Goal: Complete application form

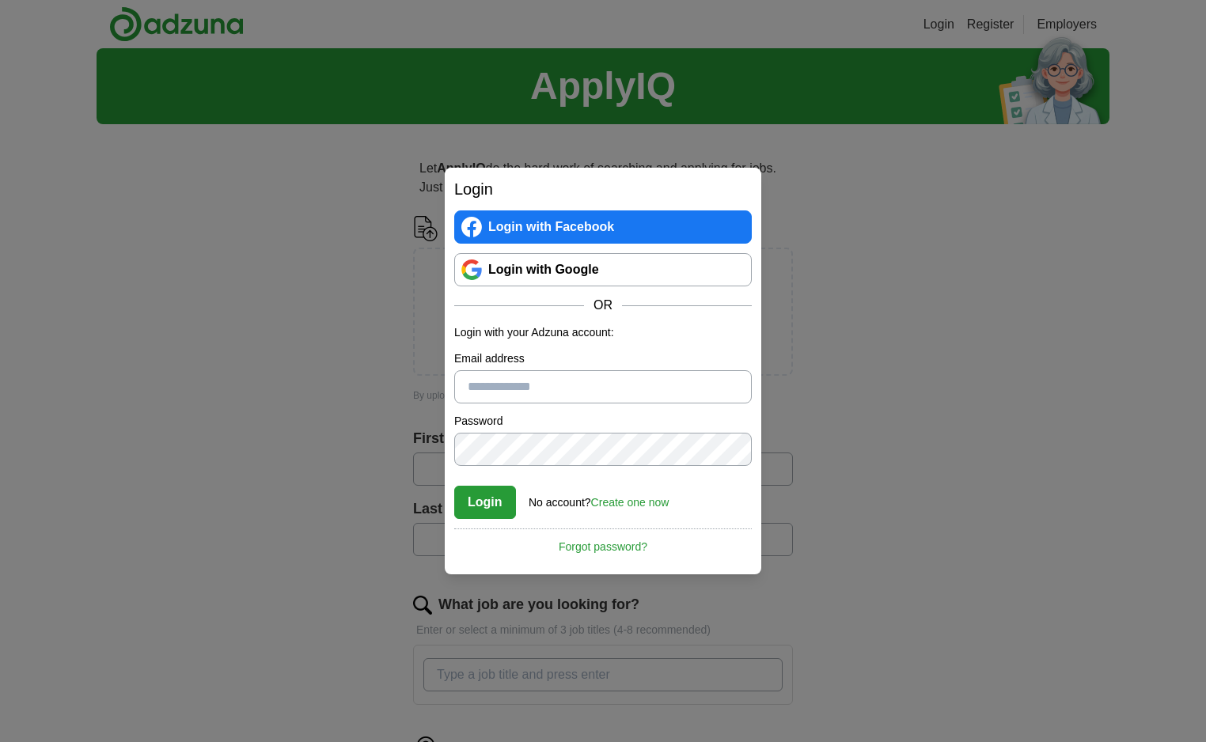
click at [549, 322] on button "Choose file" at bounding box center [603, 338] width 152 height 33
click at [605, 322] on button "Choose file" at bounding box center [603, 338] width 152 height 33
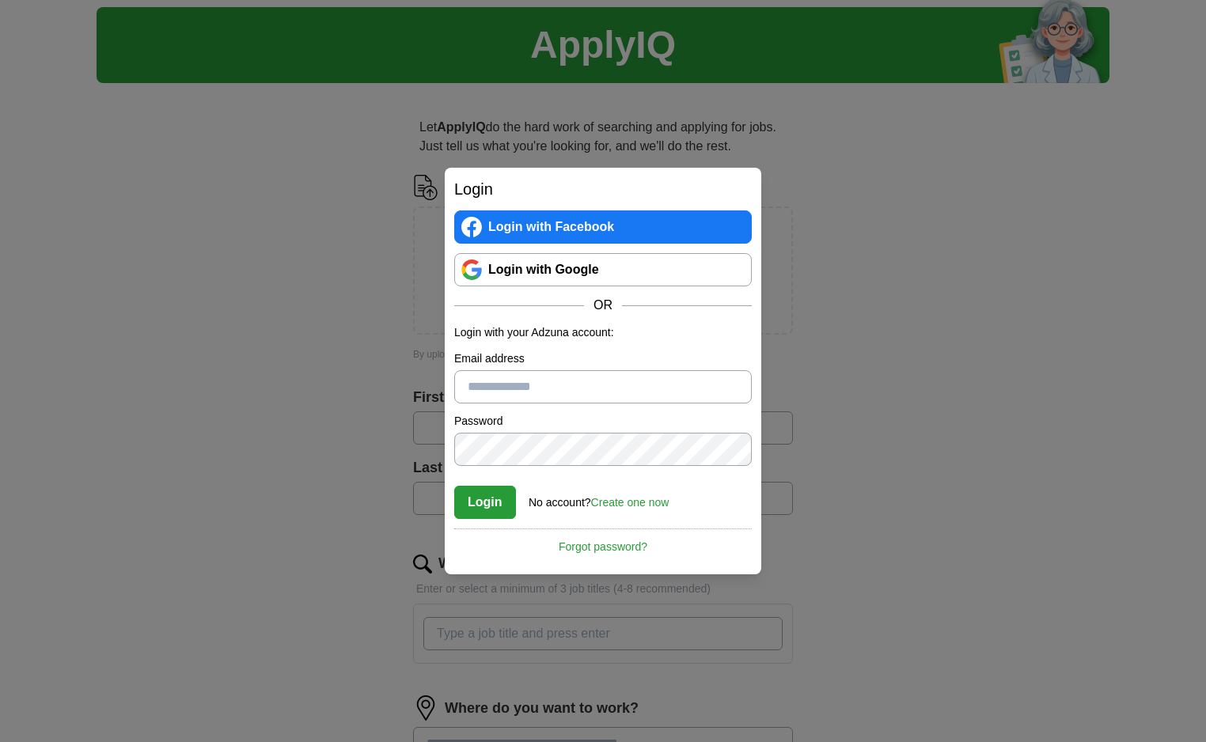
scroll to position [42, 0]
click at [580, 280] on button "Choose file" at bounding box center [603, 296] width 152 height 33
click at [607, 280] on button "Choose file" at bounding box center [603, 296] width 152 height 33
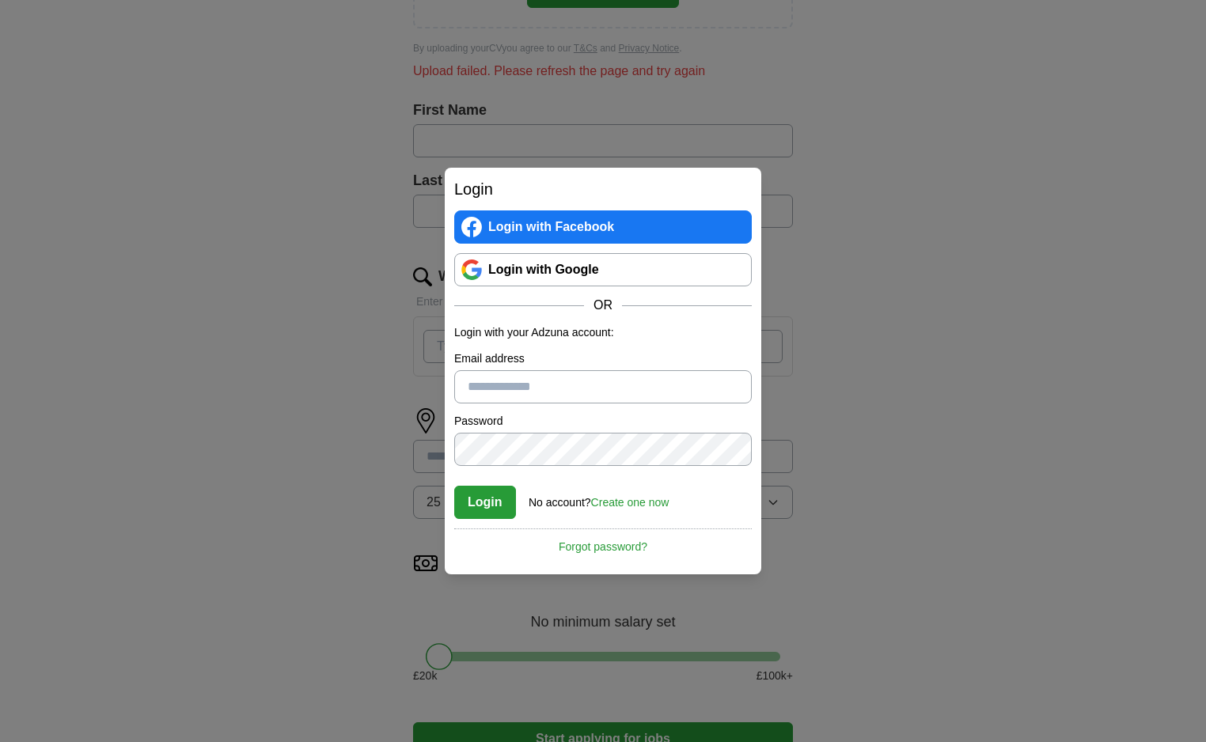
scroll to position [455, 0]
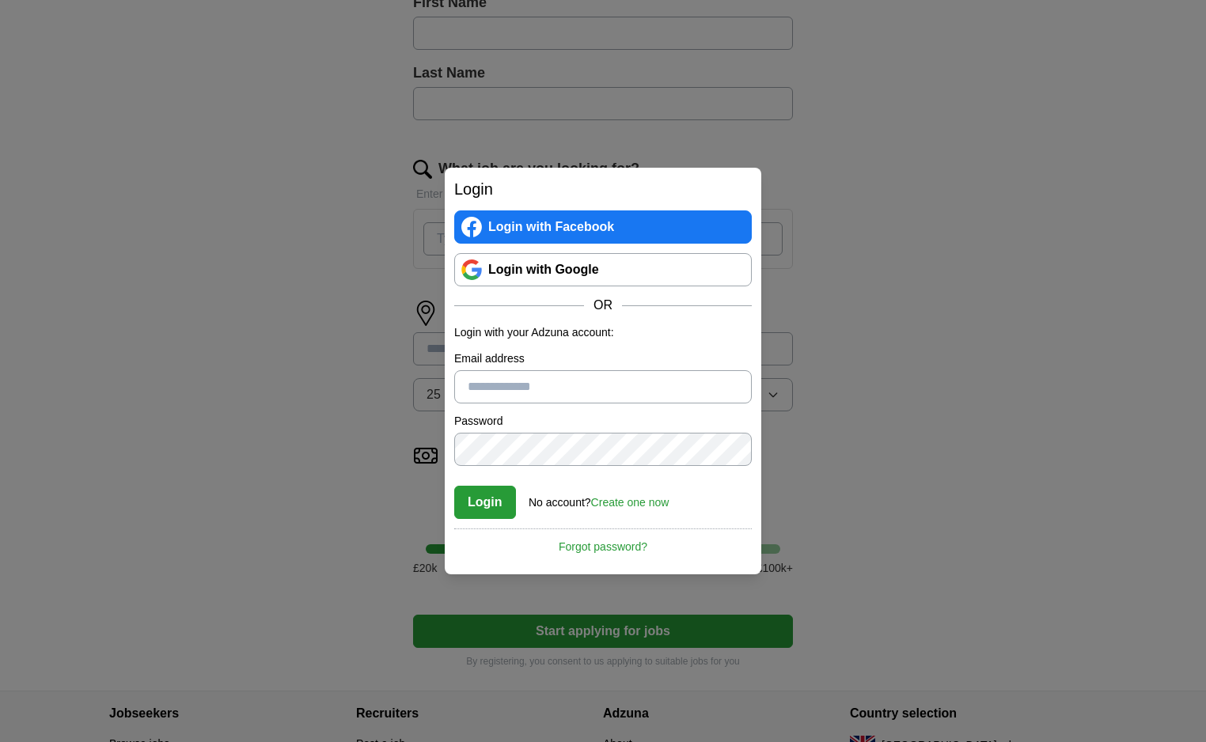
drag, startPoint x: 438, startPoint y: 501, endPoint x: 562, endPoint y: 511, distance: 124.7
click at [562, 511] on div "What's your minimum salary? At least £ 50k per year £ 20 k £ 100 k+" at bounding box center [603, 516] width 380 height 146
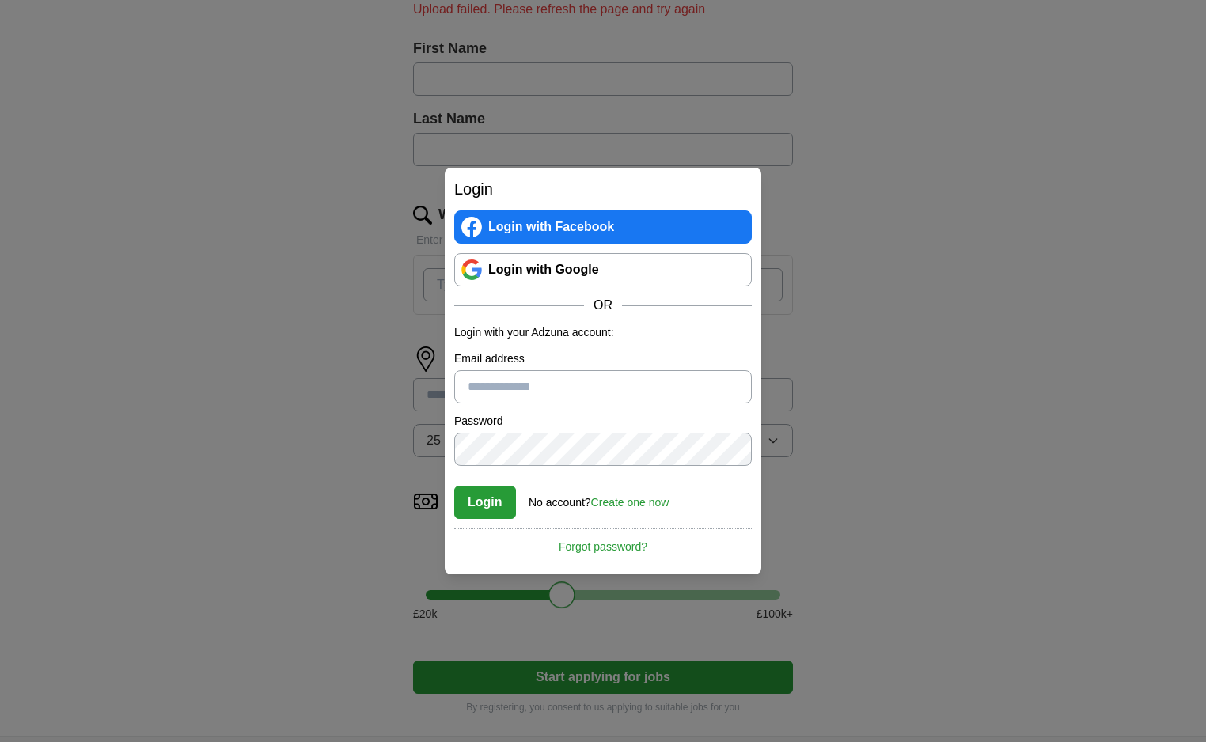
scroll to position [393, 0]
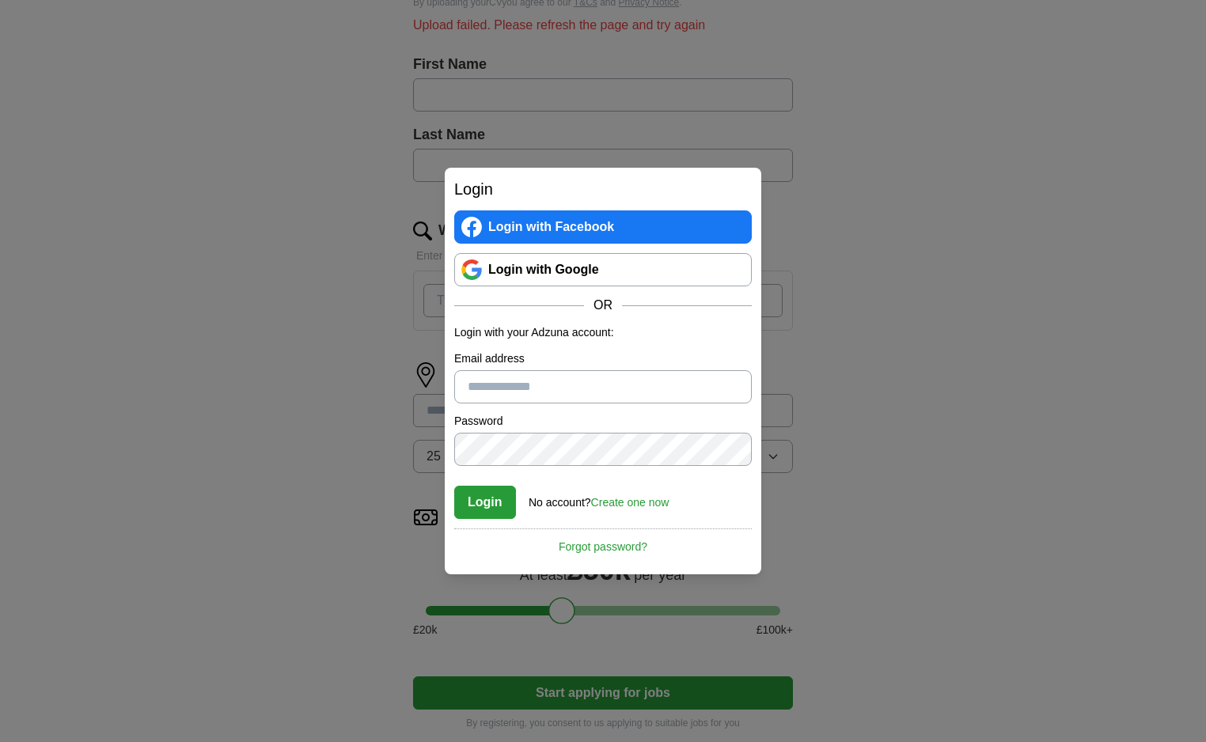
click at [564, 394] on input at bounding box center [603, 410] width 380 height 33
type input "***"
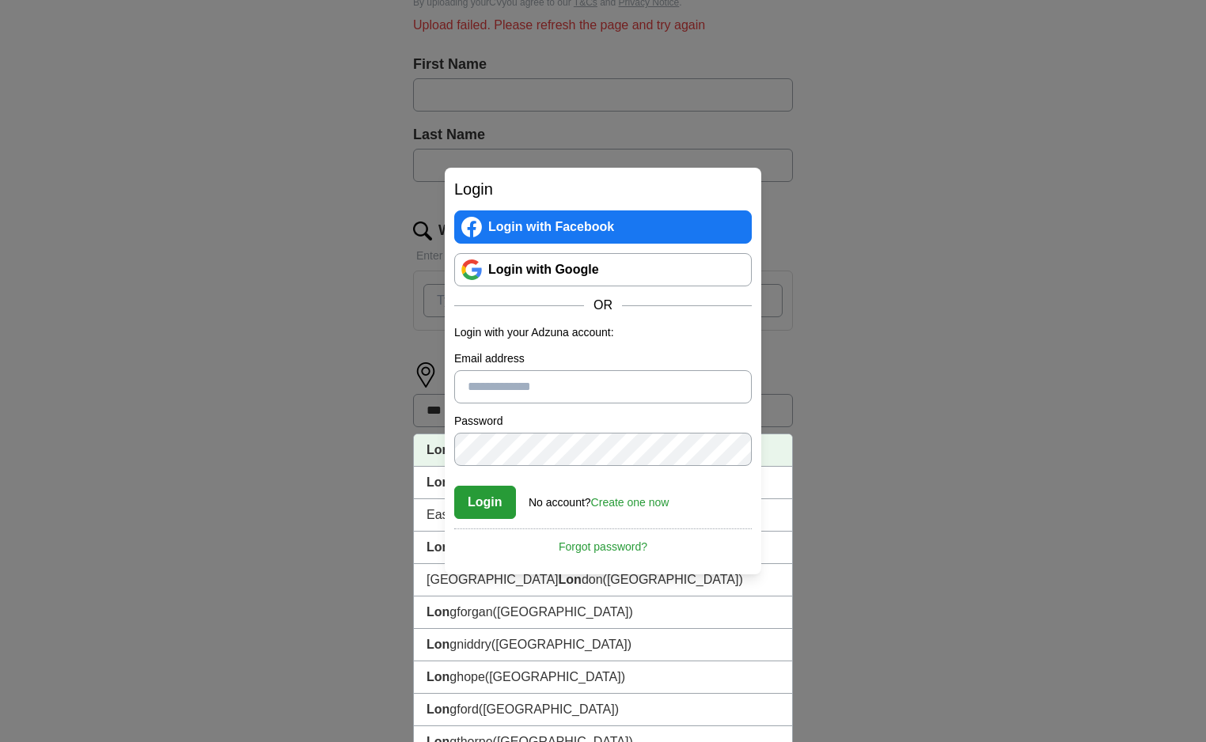
click at [598, 435] on li "Lon don (UK)" at bounding box center [603, 451] width 378 height 32
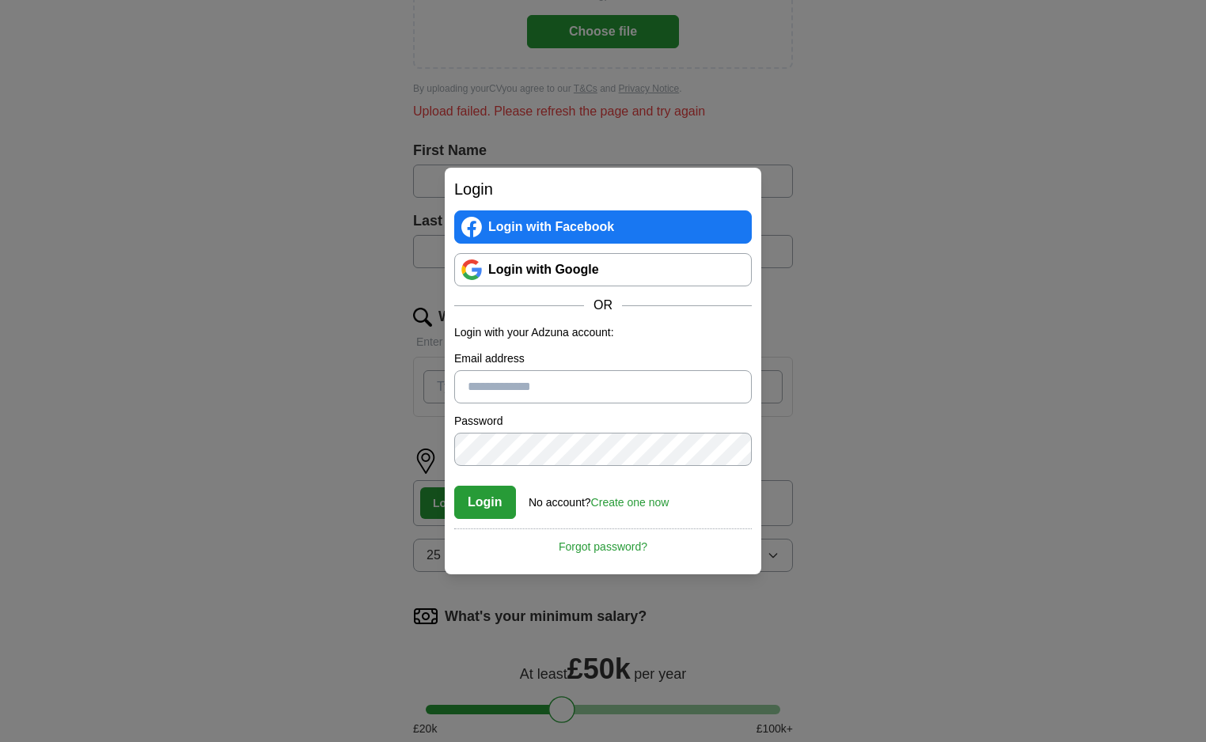
scroll to position [289, 0]
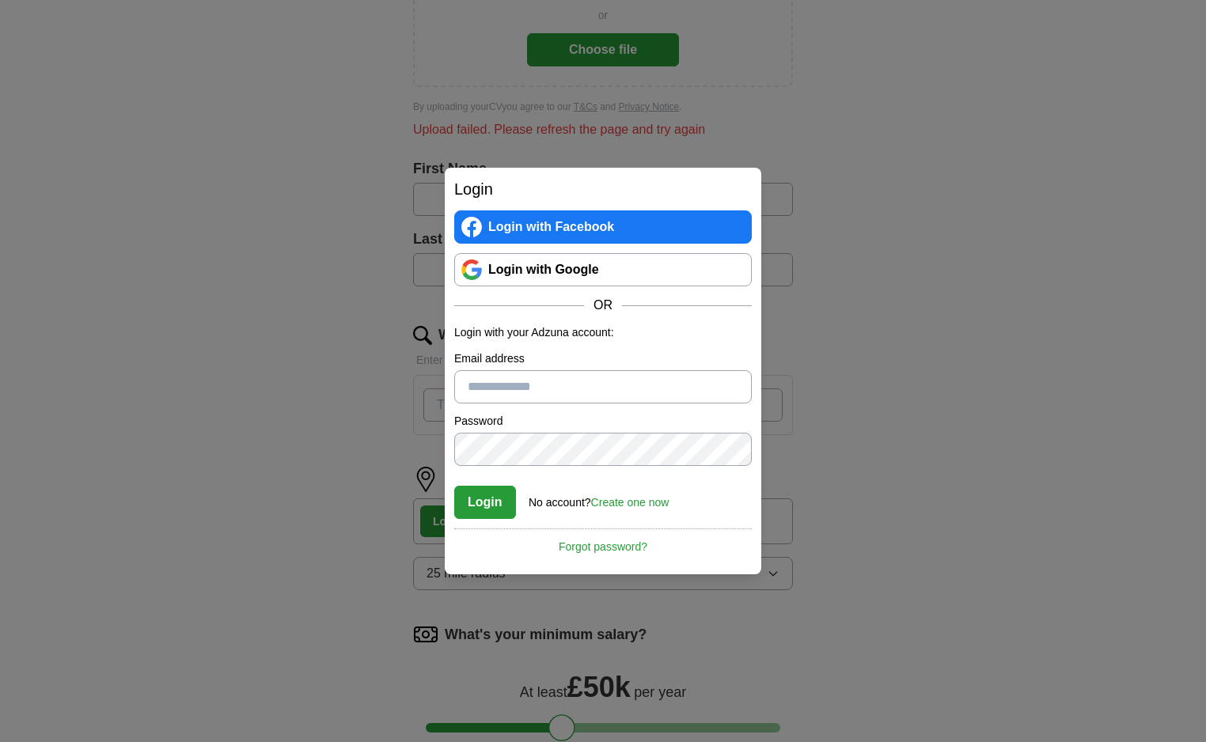
click at [529, 389] on input "What job are you looking for?" at bounding box center [602, 405] width 359 height 33
type input "product strategy"
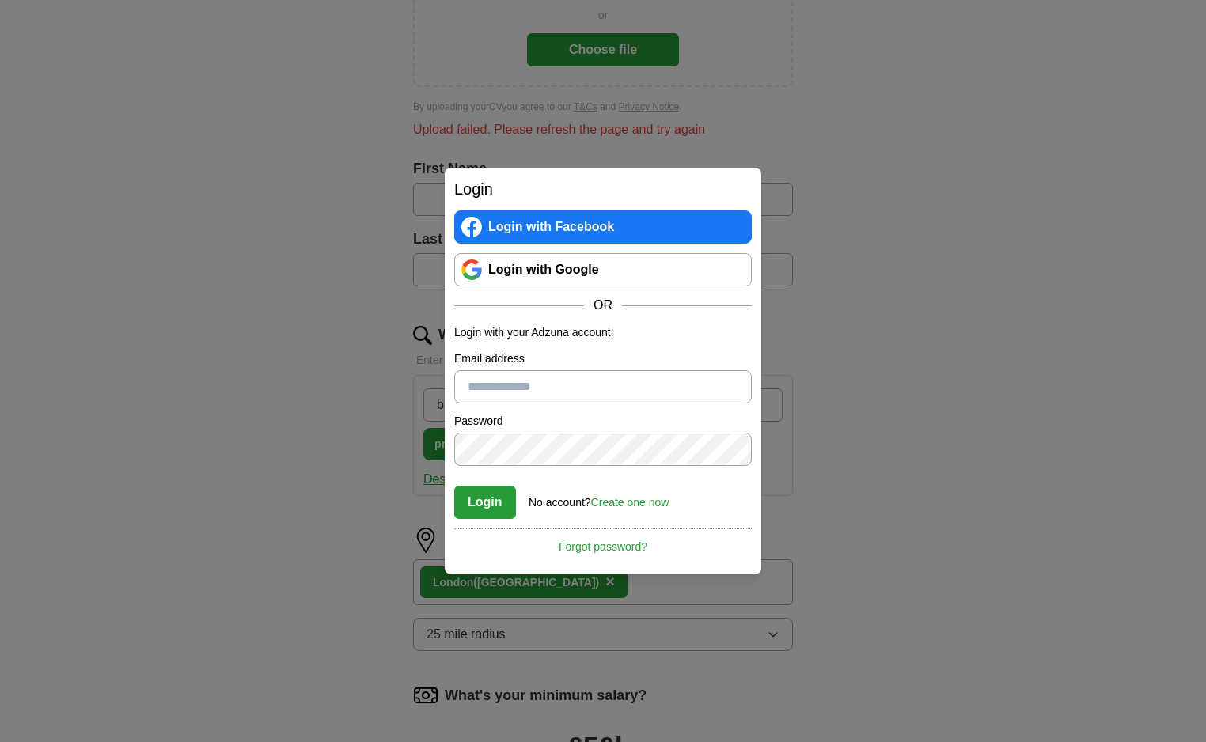
type input "business operations"
type input "tech transformation"
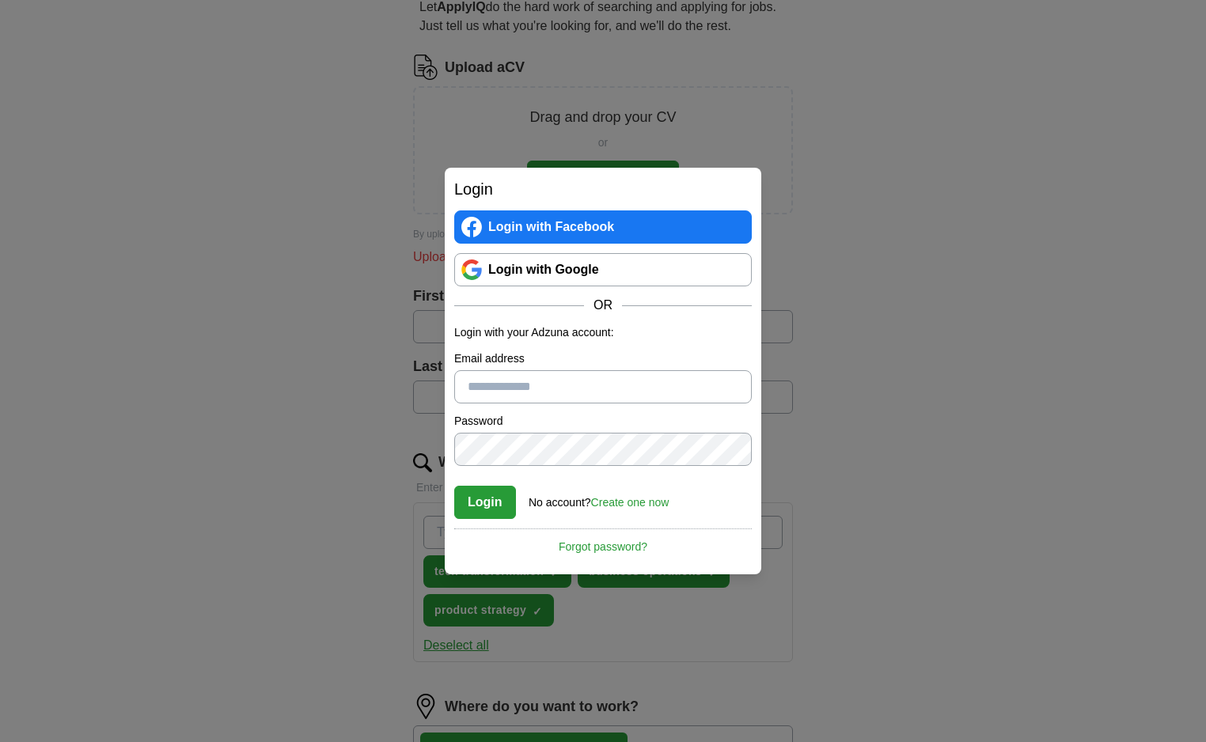
scroll to position [158, 0]
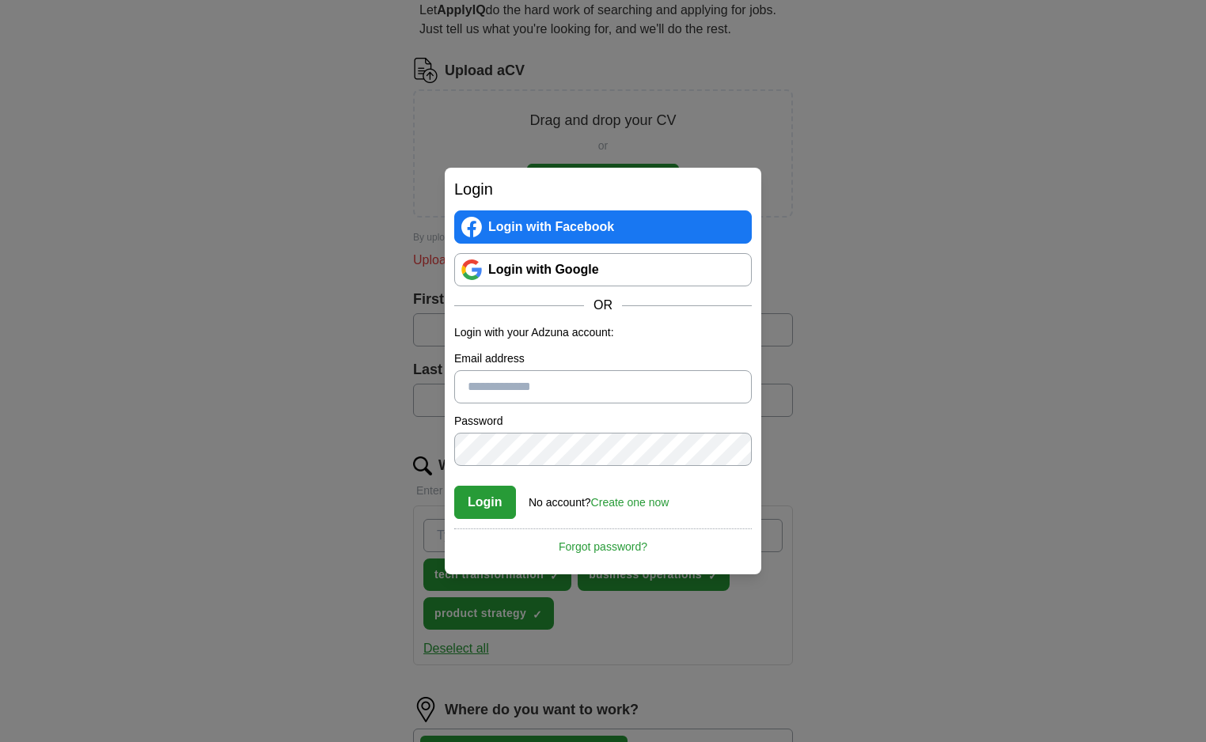
click at [524, 313] on input "text" at bounding box center [603, 329] width 380 height 33
type input "*******"
type input "******"
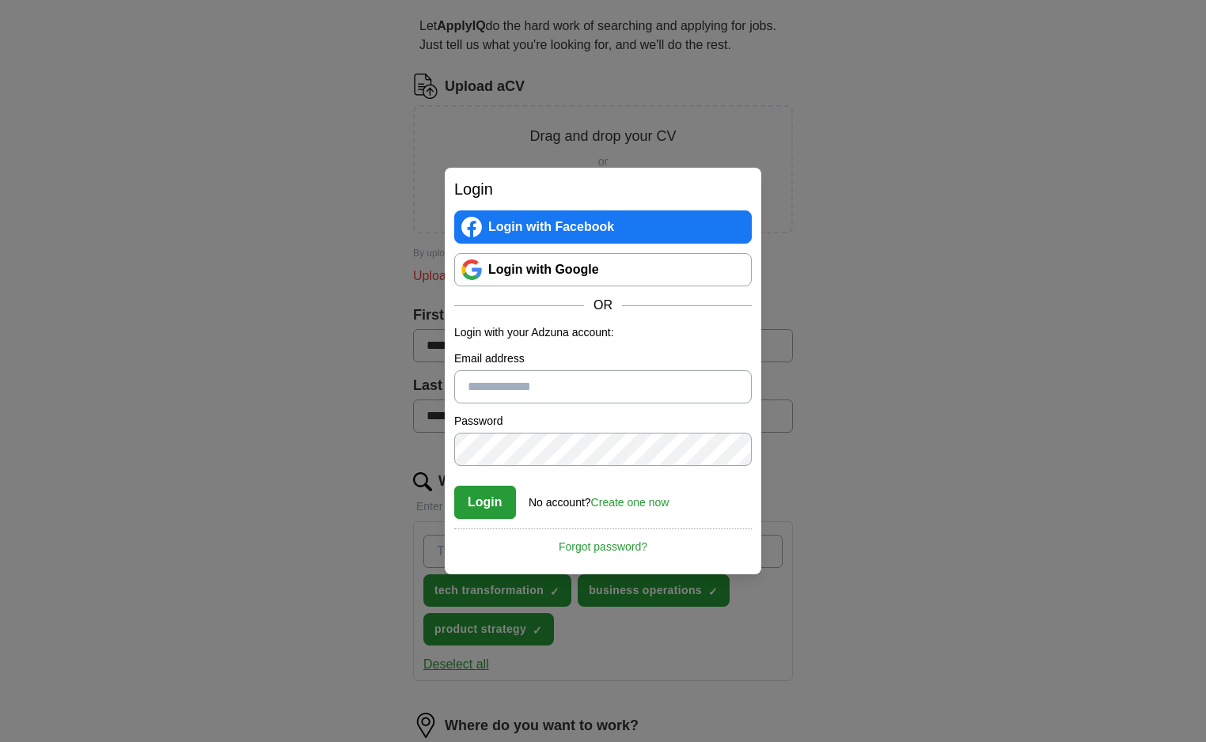
scroll to position [137, 0]
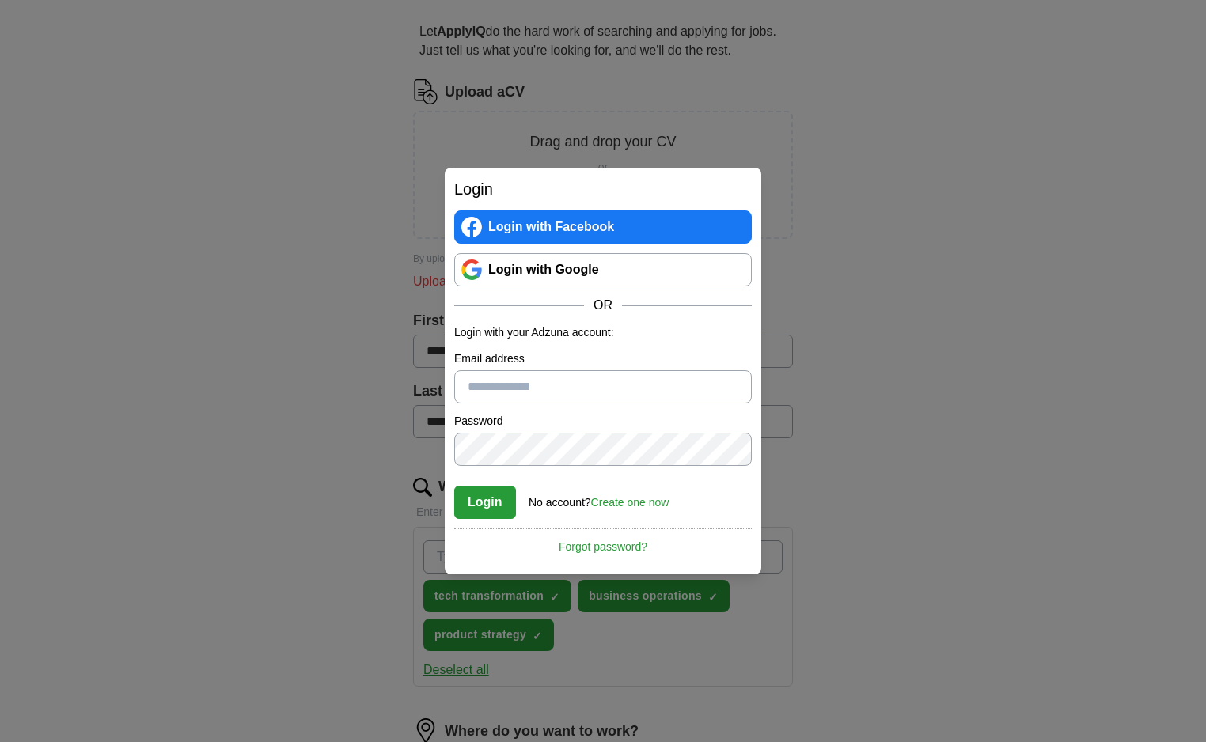
click at [636, 185] on button "Choose file" at bounding box center [603, 201] width 152 height 33
click at [634, 272] on div "Upload failed. Please refresh the page and try again" at bounding box center [603, 281] width 380 height 19
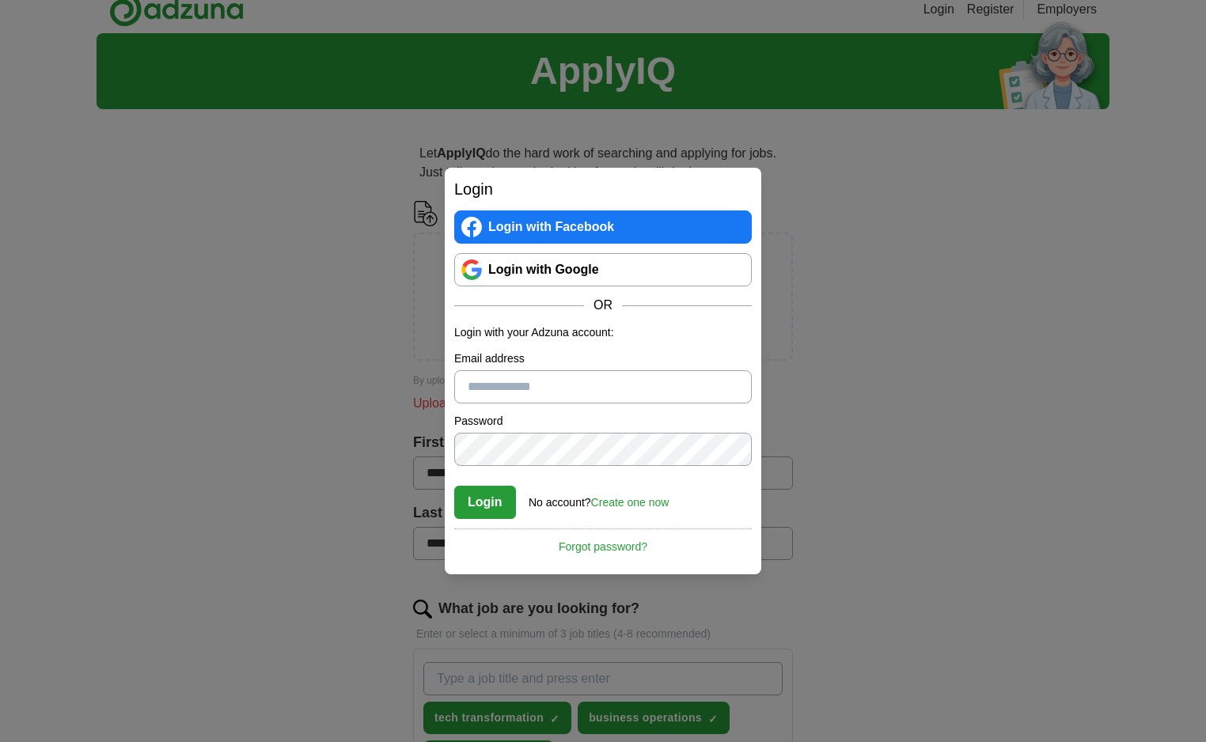
scroll to position [0, 0]
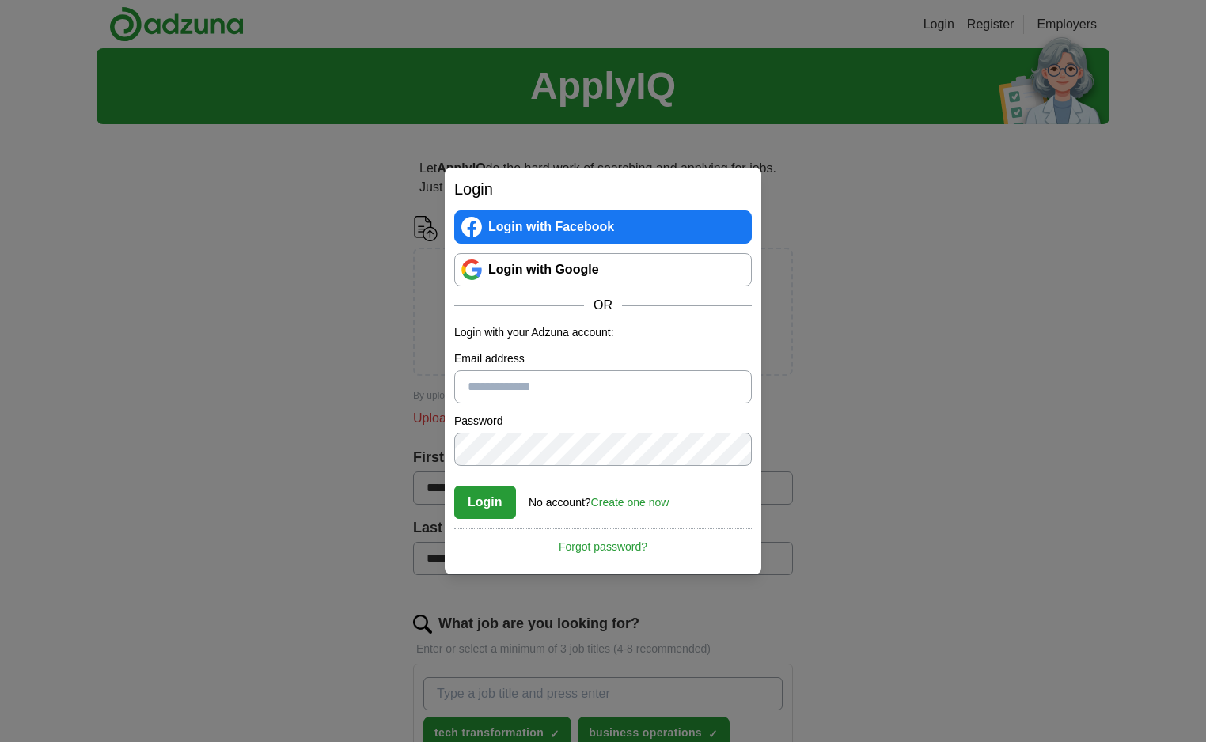
click at [941, 22] on link "Login" at bounding box center [939, 24] width 31 height 19
click at [191, 28] on img at bounding box center [176, 24] width 135 height 36
